Goal: Task Accomplishment & Management: Manage account settings

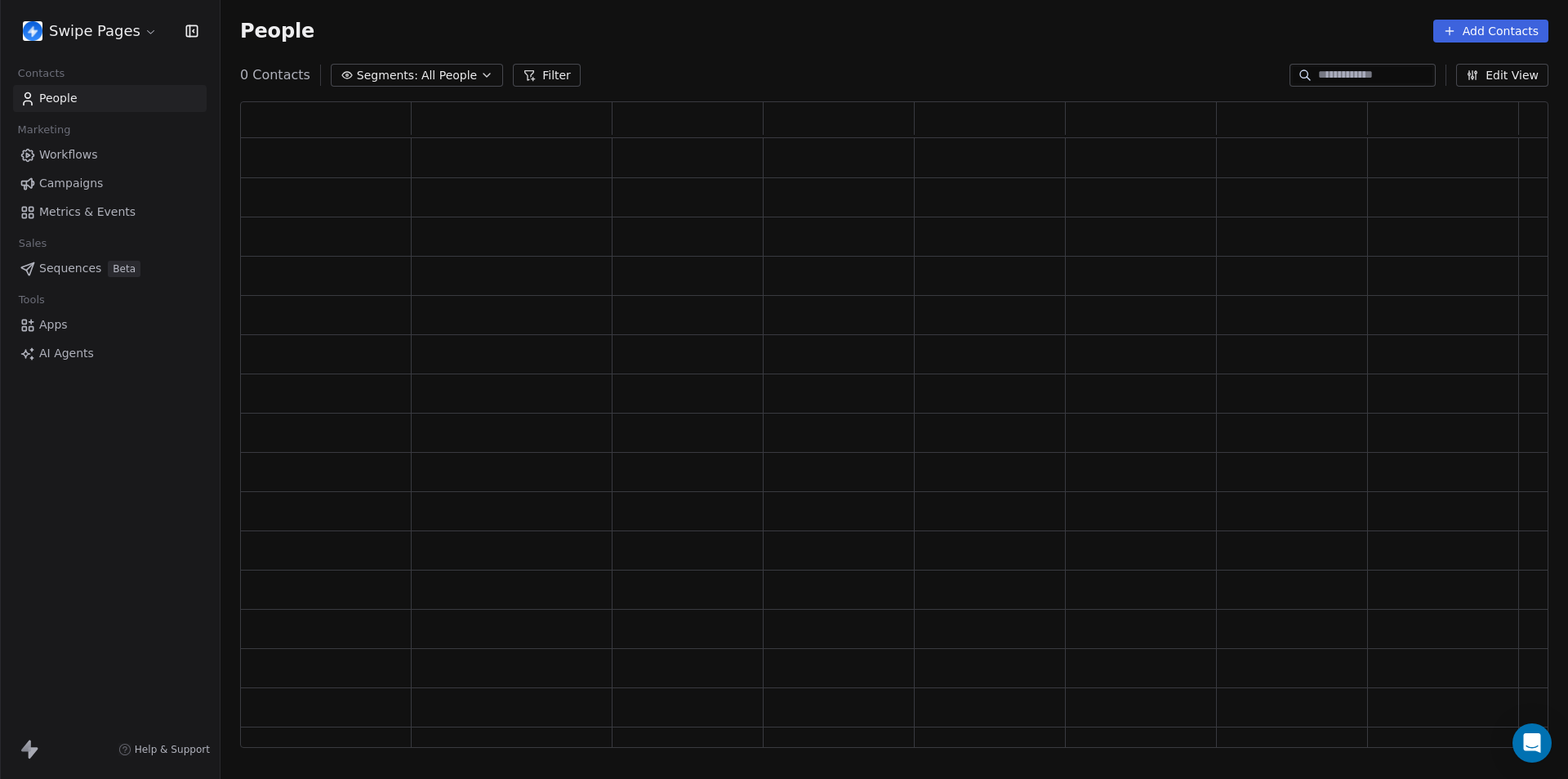
scroll to position [633, 1296]
click at [132, 24] on html "Swipe Pages Contacts People Marketing Workflows Campaigns Metrics & Events Sale…" at bounding box center [784, 389] width 1568 height 779
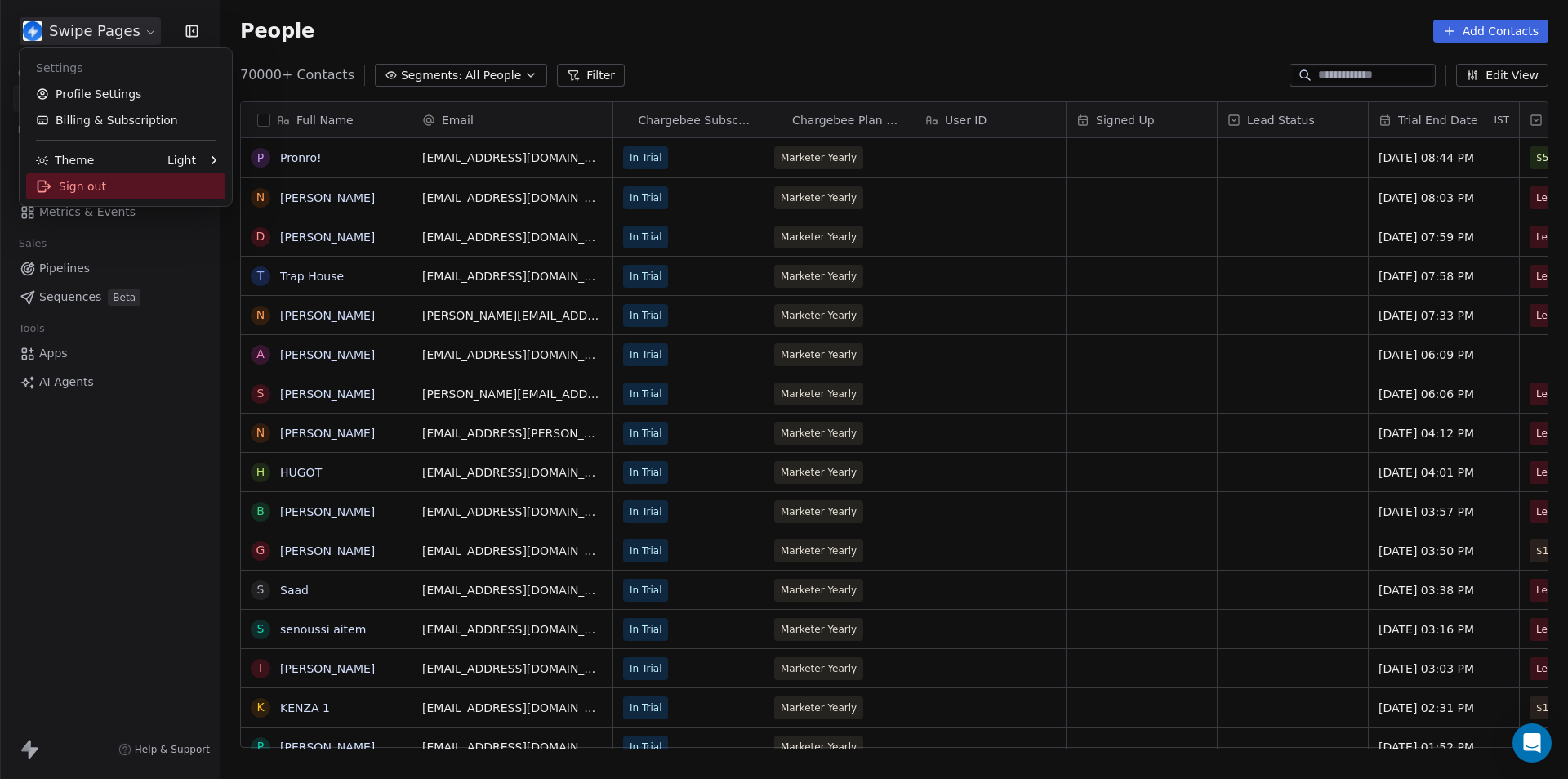
scroll to position [672, 1335]
click at [96, 184] on div "Sign out" at bounding box center [125, 186] width 199 height 26
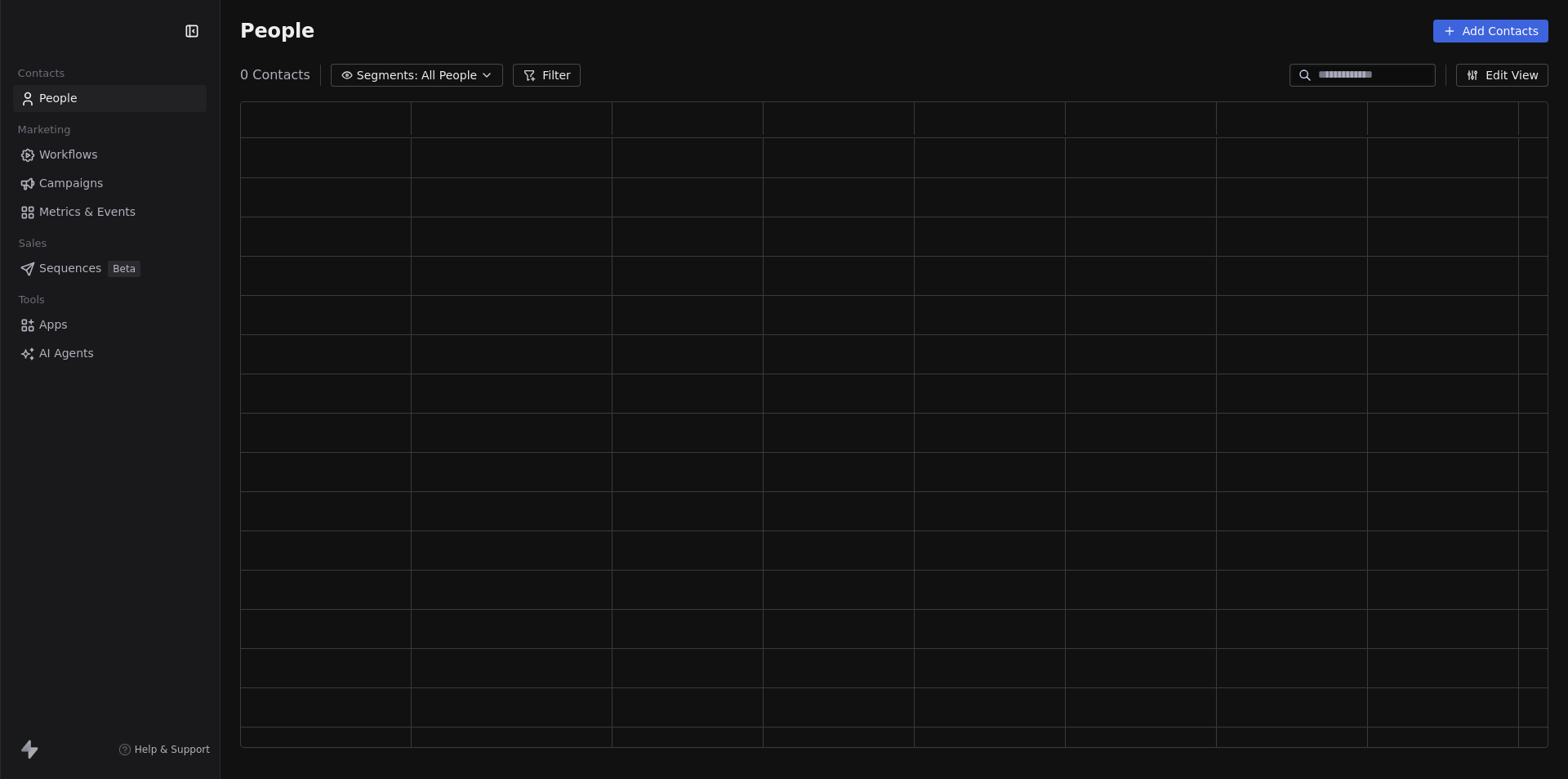
scroll to position [633, 1296]
